Goal: Task Accomplishment & Management: Use online tool/utility

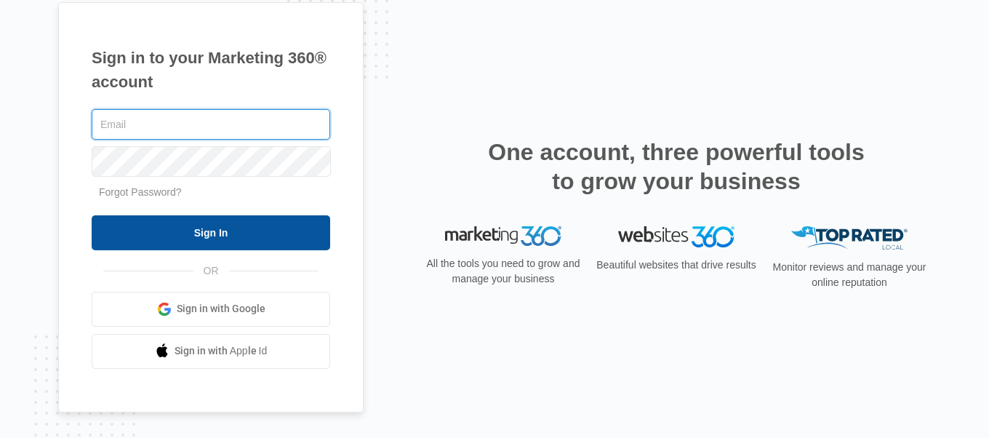
type input "[EMAIL_ADDRESS][DOMAIN_NAME]"
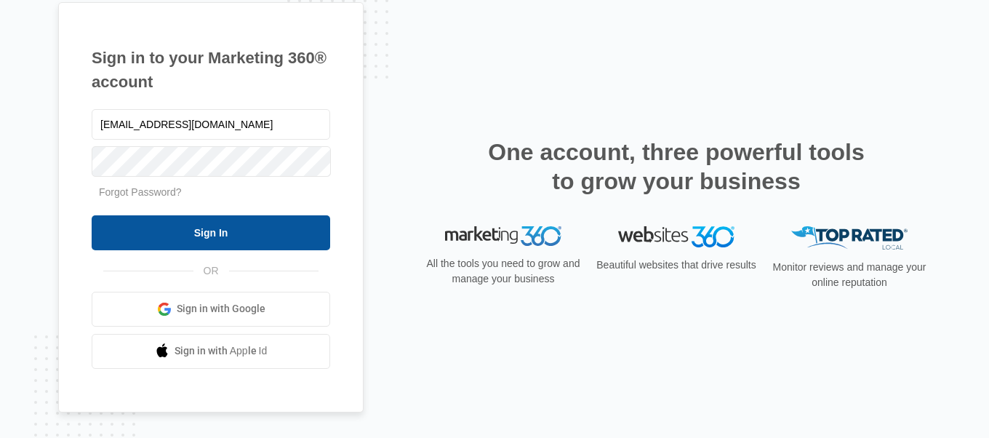
click at [209, 233] on input "Sign In" at bounding box center [211, 232] width 238 height 35
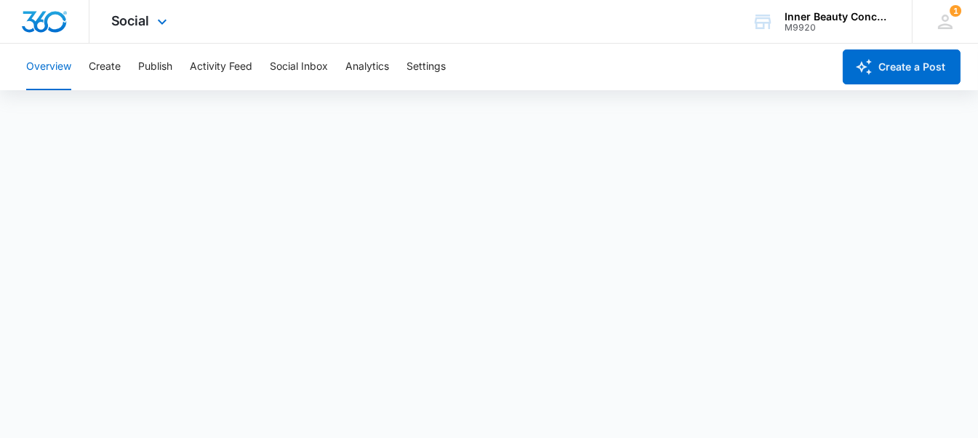
click at [140, 6] on div "Social Apps Reputation Websites Forms CRM Email Social Shop Payments POS Conten…" at bounding box center [140, 21] width 103 height 43
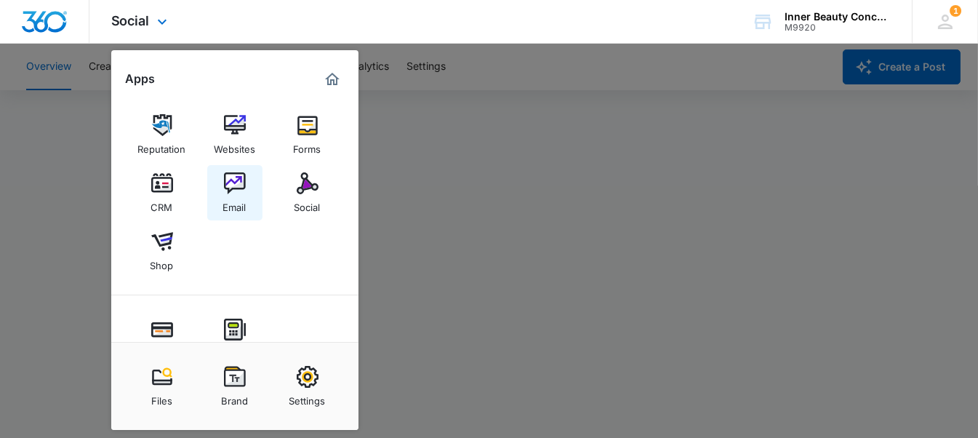
click at [243, 182] on img at bounding box center [235, 183] width 22 height 22
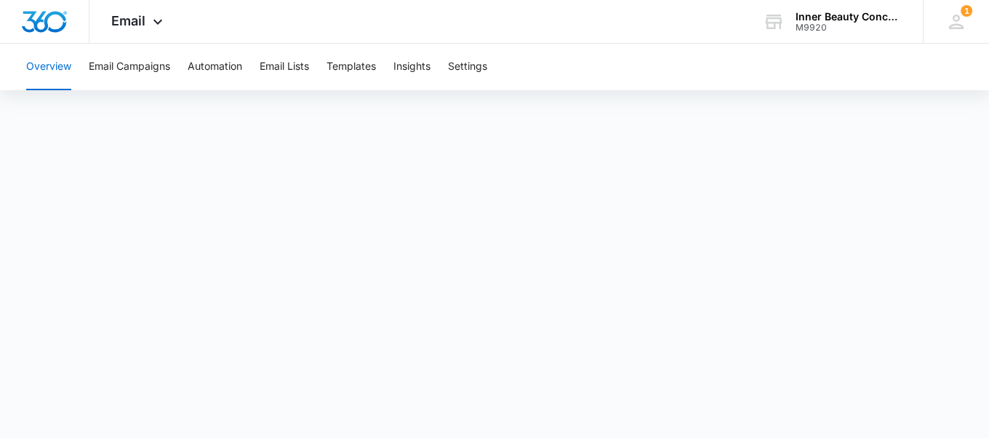
click at [68, 65] on button "Overview" at bounding box center [48, 67] width 45 height 47
click at [113, 65] on button "Email Campaigns" at bounding box center [129, 67] width 81 height 47
